Goal: Information Seeking & Learning: Learn about a topic

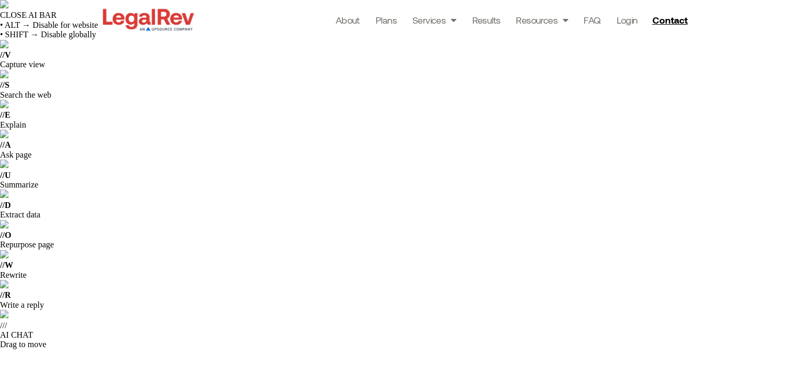
click at [161, 23] on img at bounding box center [148, 19] width 96 height 27
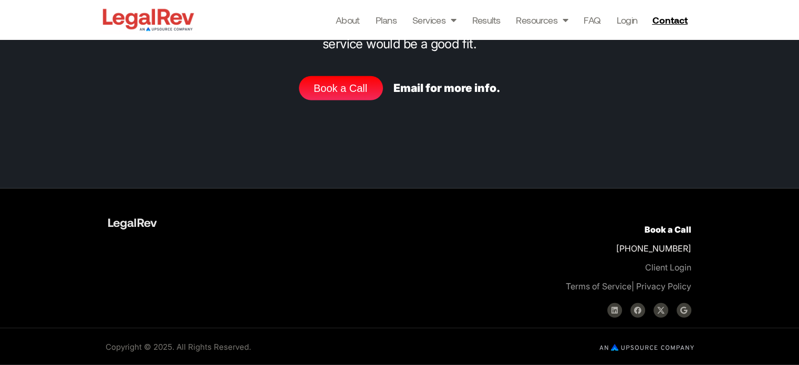
scroll to position [3576, 0]
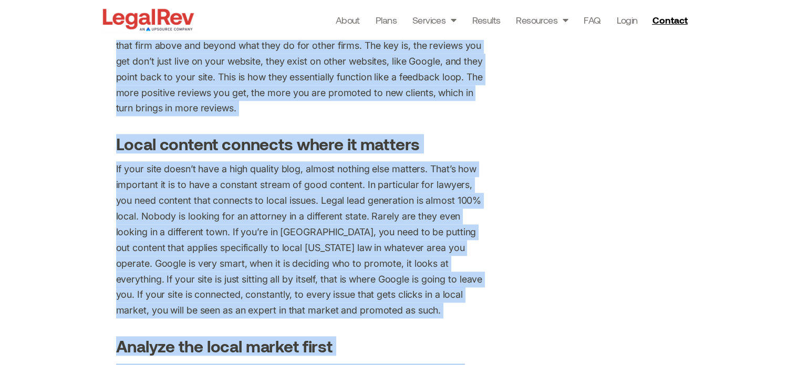
scroll to position [1328, 0]
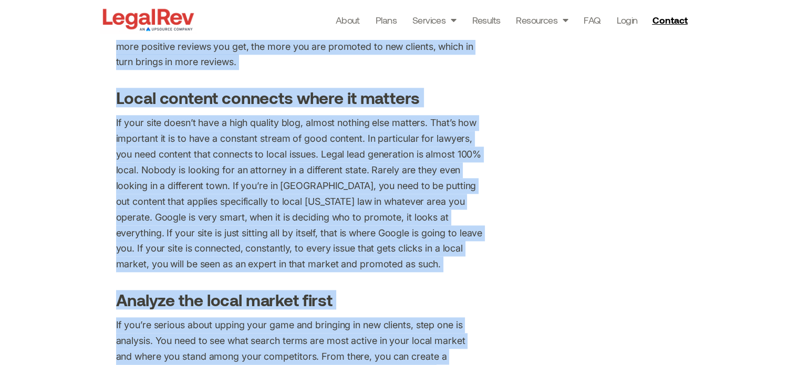
drag, startPoint x: 113, startPoint y: 165, endPoint x: 436, endPoint y: 58, distance: 340.8
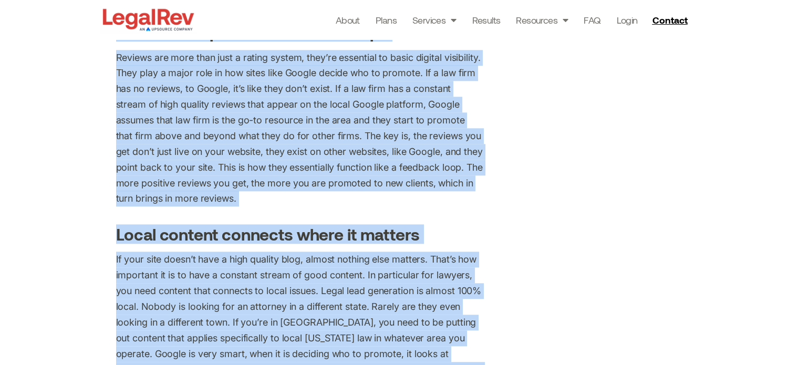
copy div "Although having an operational and engaging website to market your law firm is …"
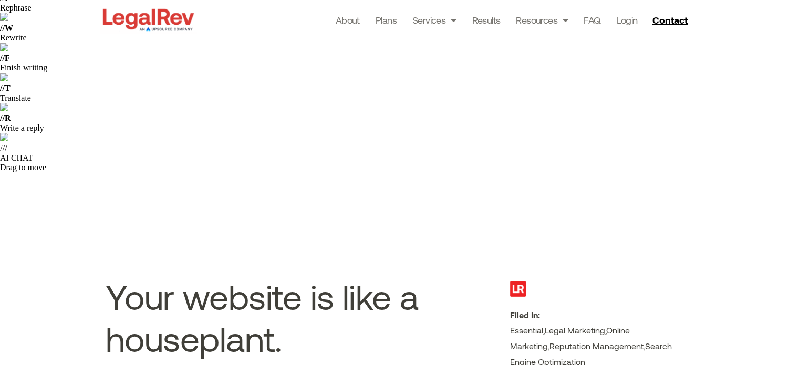
scroll to position [83, 0]
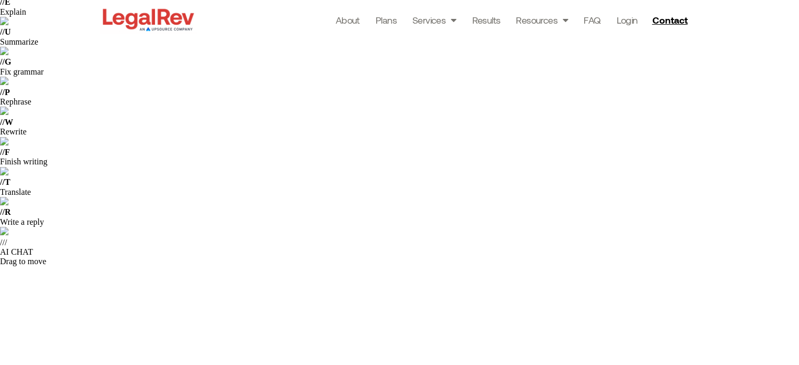
drag, startPoint x: 355, startPoint y: 149, endPoint x: 102, endPoint y: 131, distance: 253.2
copy span "It needs constant attention or it dies. If yours isn't producing results, this …"
